Goal: Information Seeking & Learning: Check status

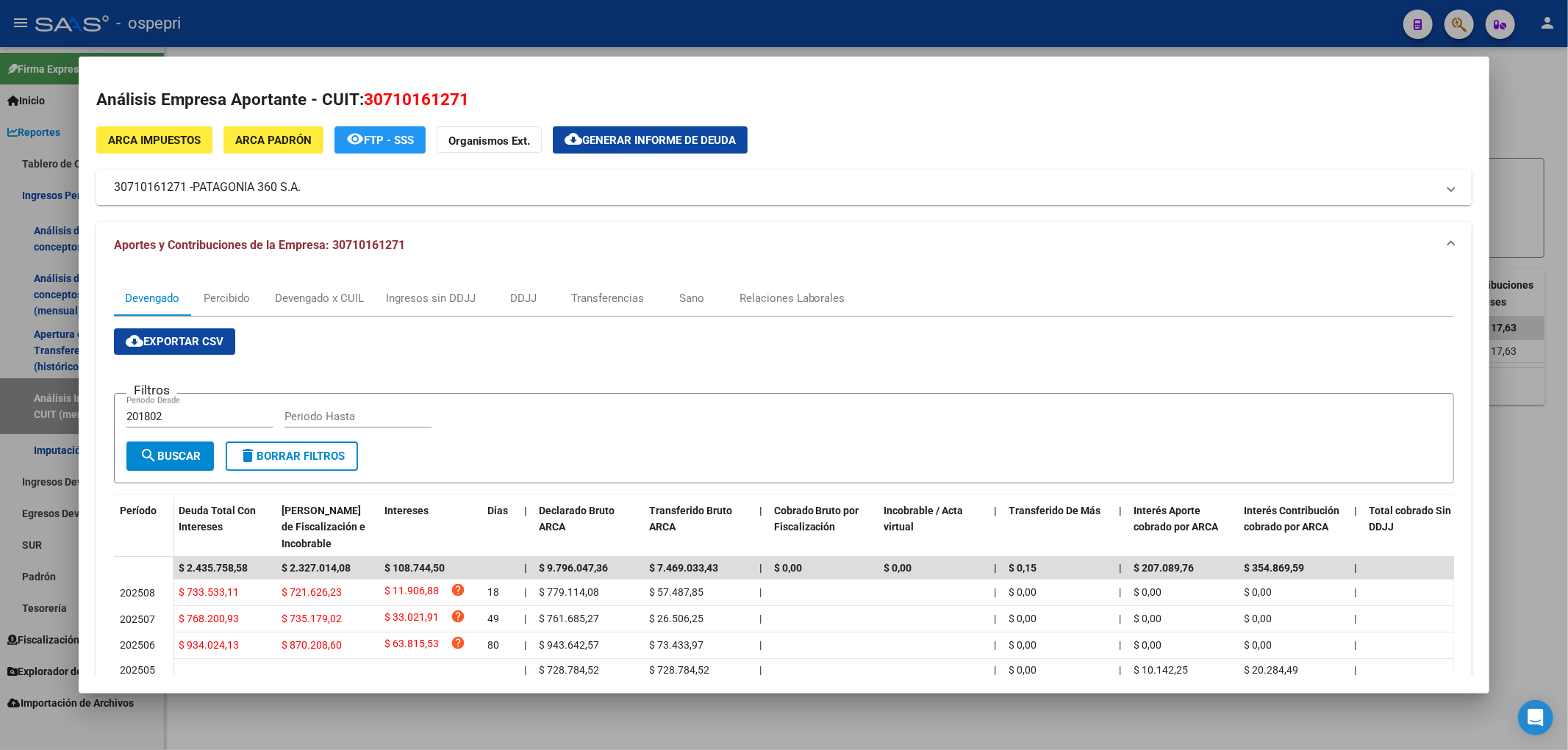
scroll to position [242, 0]
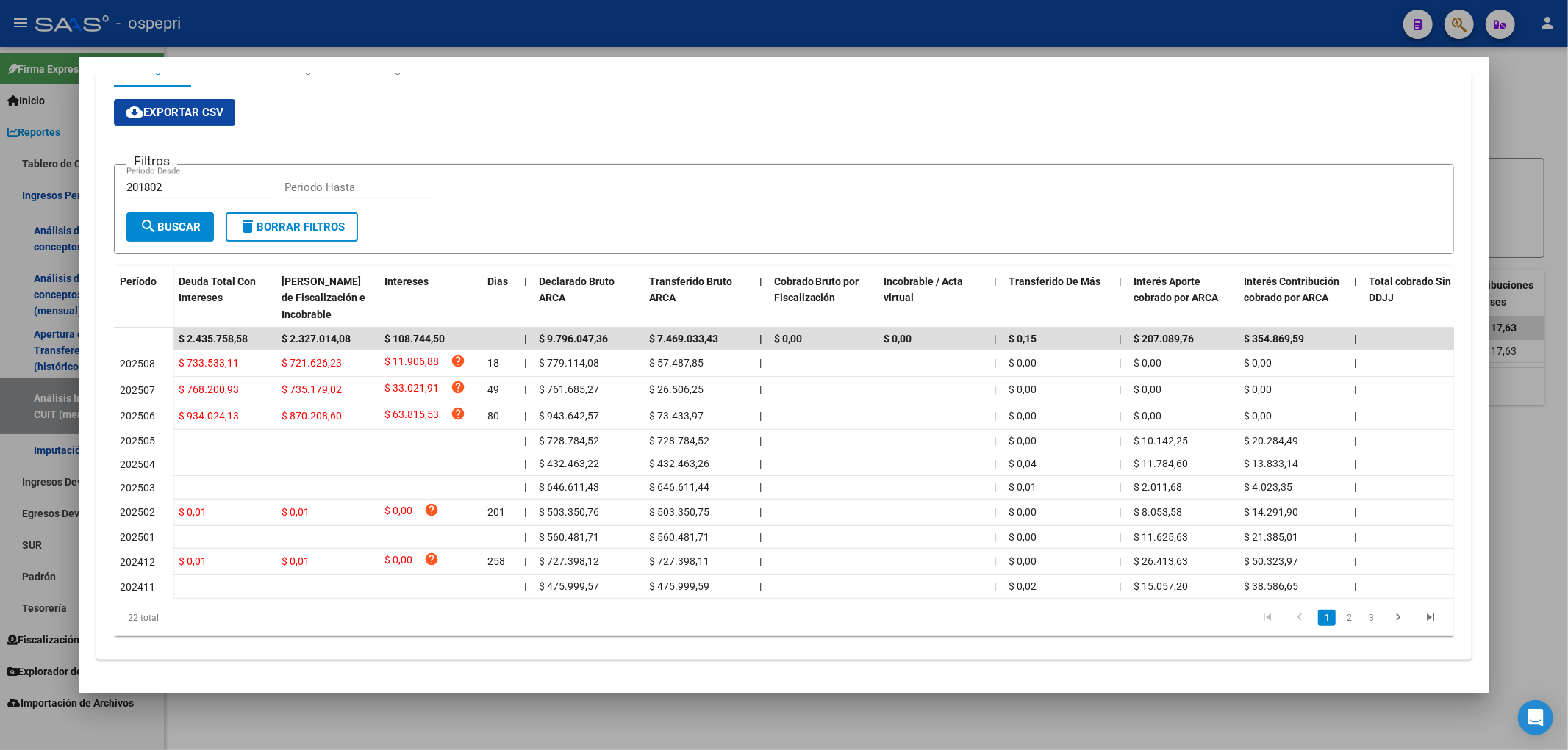
click at [1368, 118] on div "cloud_download Exportar CSV Filtros 201802 Periodo Desde Periodo Hasta search B…" at bounding box center [784, 367] width 1341 height 537
click at [282, 275] on span "[PERSON_NAME] de Fiscalización e Incobrable" at bounding box center [323, 298] width 84 height 45
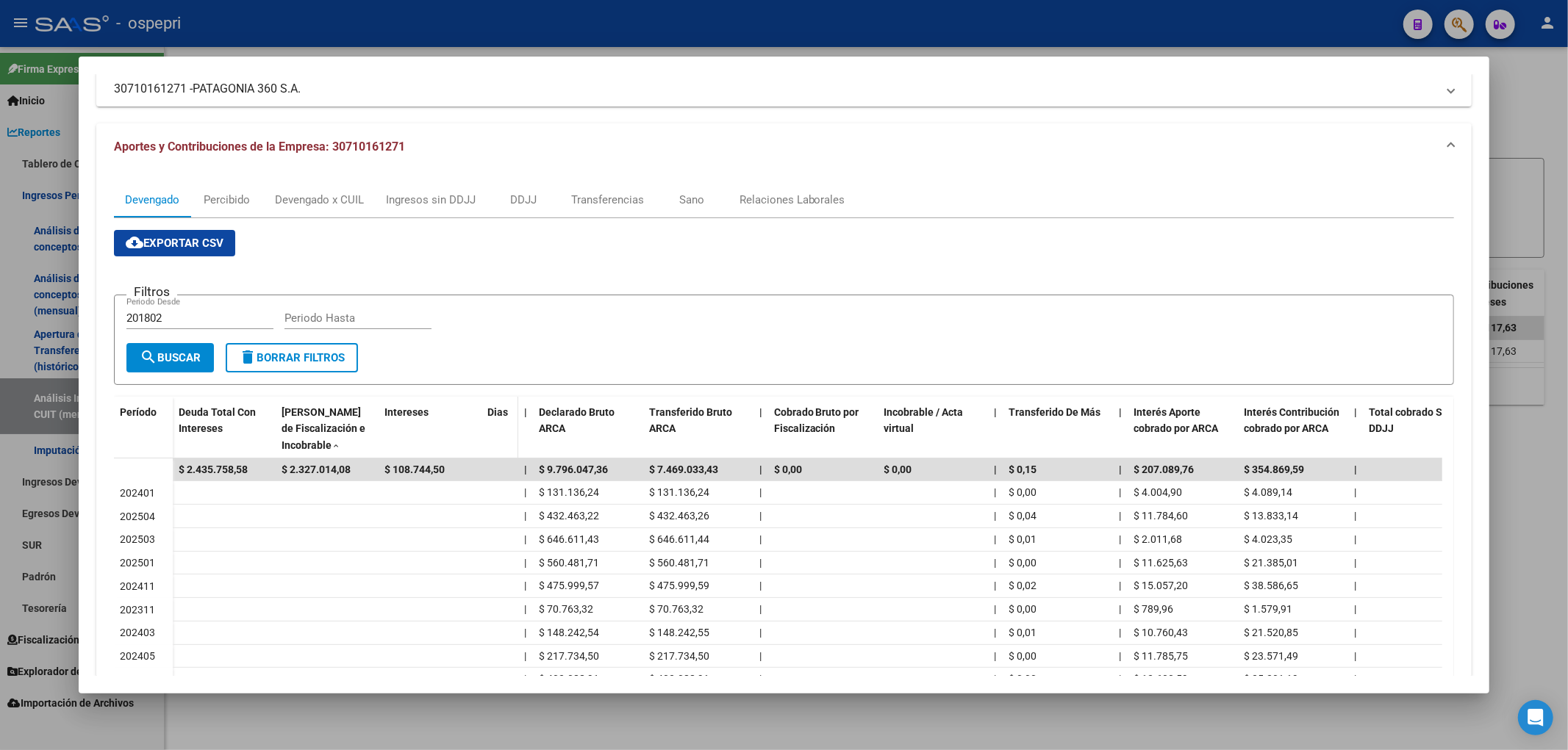
scroll to position [0, 0]
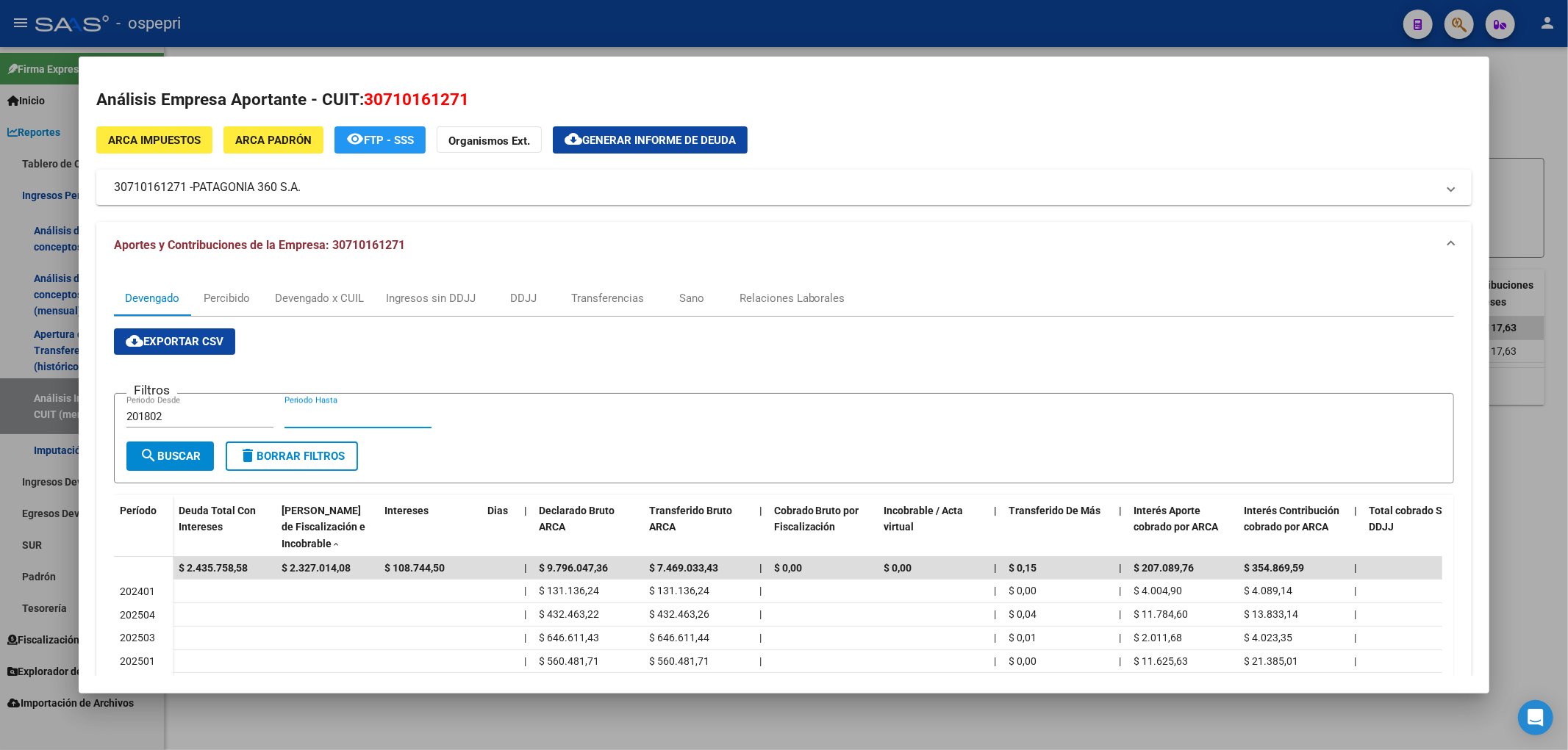
click at [362, 420] on input "Periodo Hasta" at bounding box center [358, 416] width 147 height 14
click at [1534, 101] on div at bounding box center [784, 375] width 1568 height 750
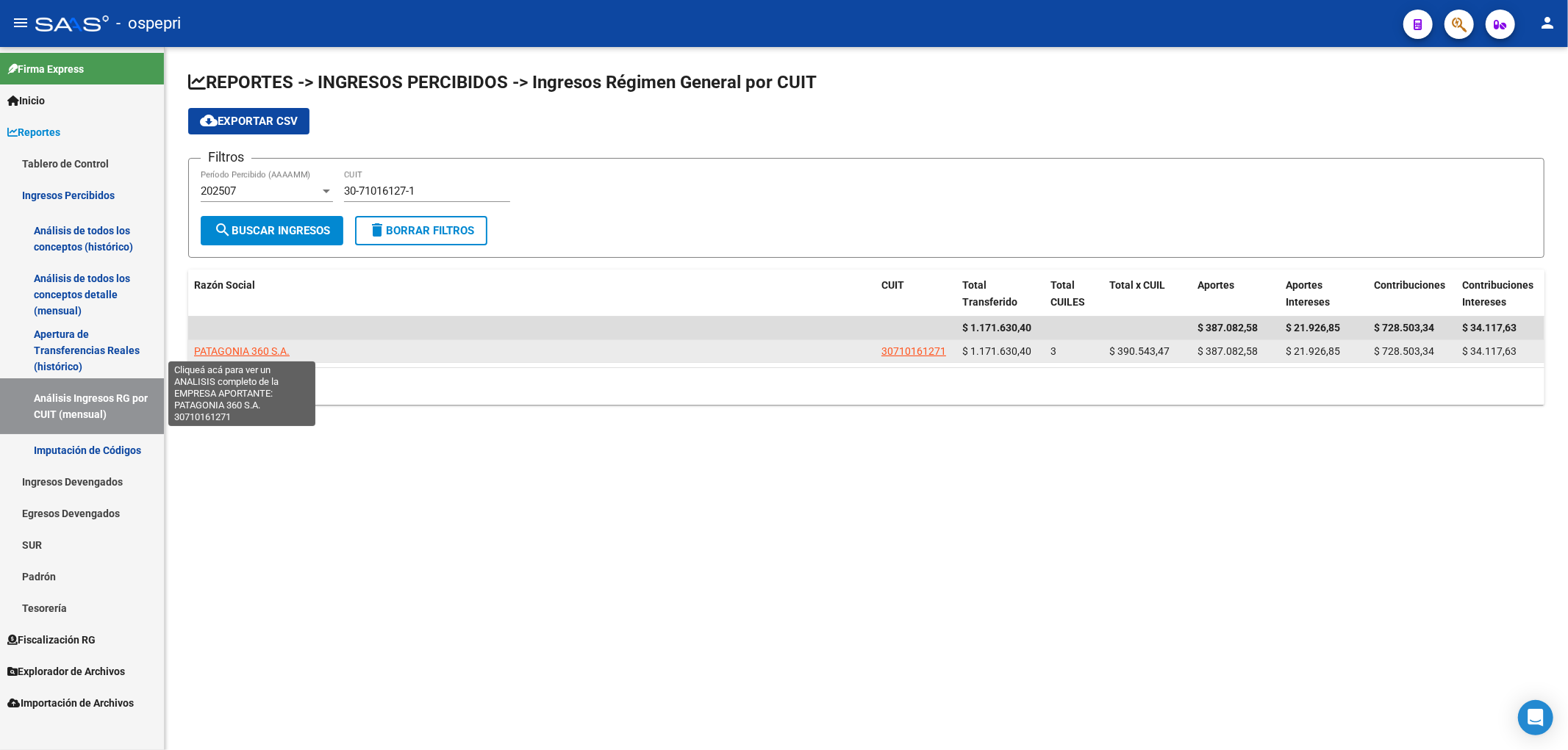
click at [265, 355] on span "PATAGONIA 360 S.A." at bounding box center [242, 352] width 96 height 12
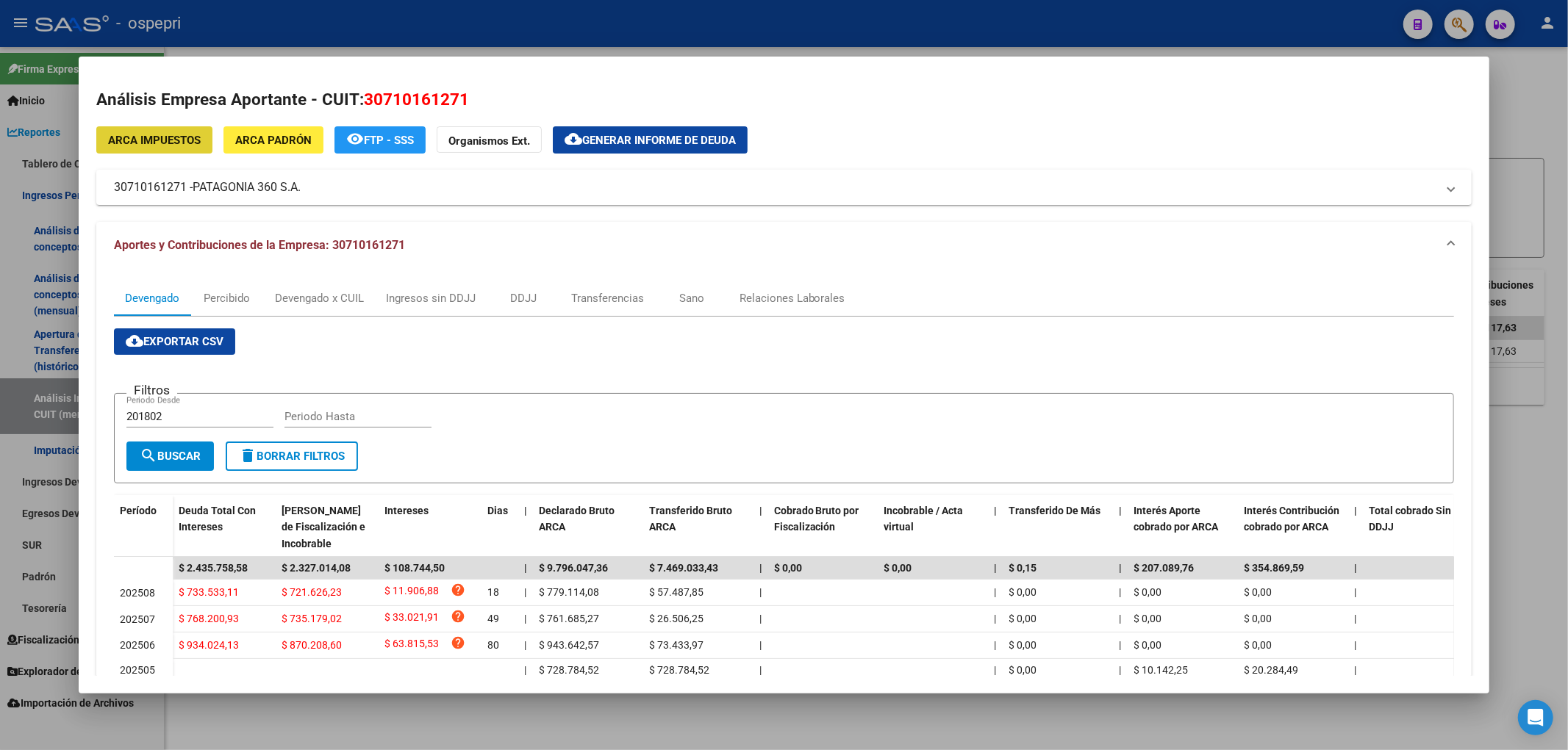
click at [1523, 146] on div at bounding box center [784, 375] width 1568 height 750
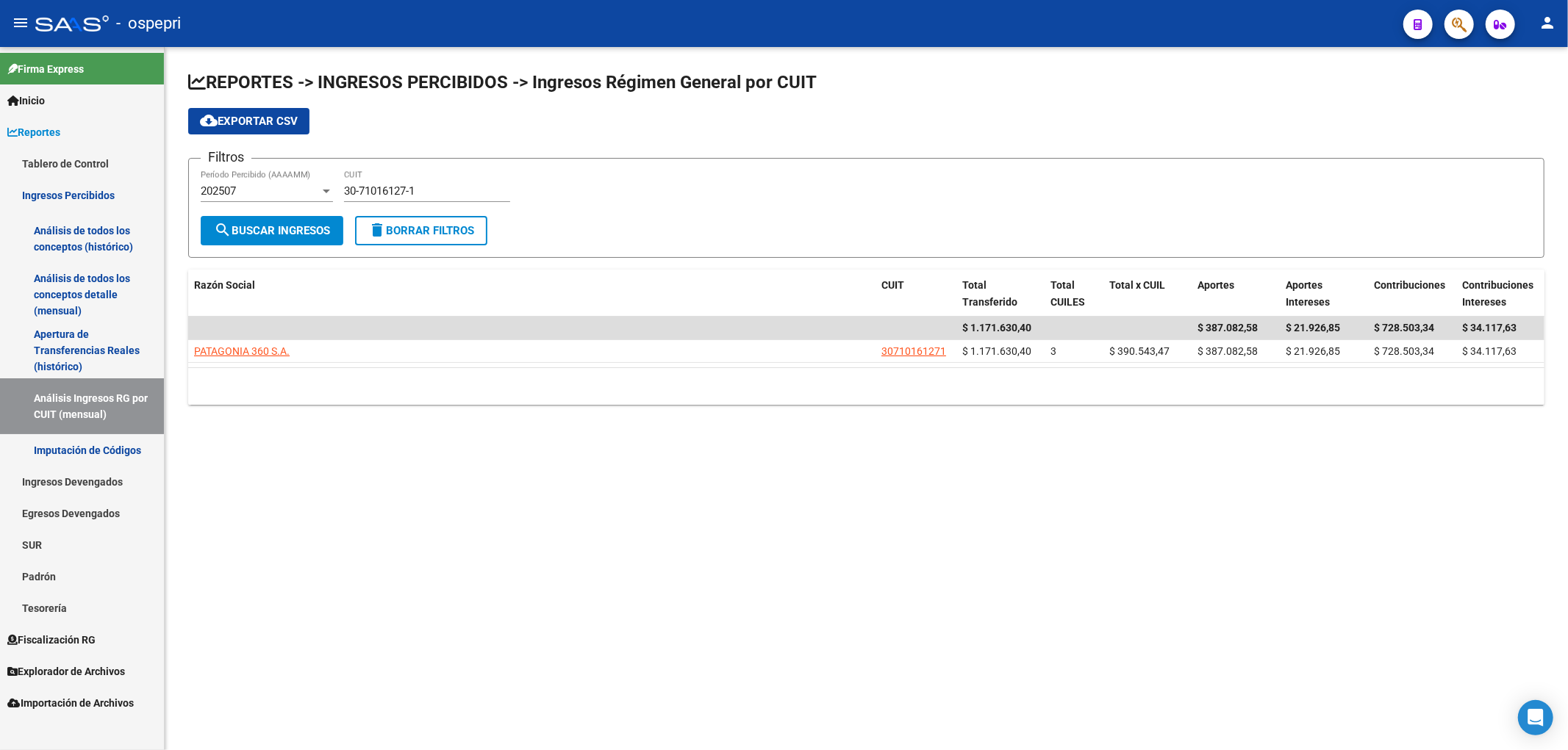
drag, startPoint x: 1430, startPoint y: 81, endPoint x: 1295, endPoint y: 123, distance: 141.4
click at [1428, 82] on h1 "REPORTES -> INGRESOS PERCIBIDOS -> Ingresos Régimen General por CUIT" at bounding box center [866, 83] width 1356 height 26
drag, startPoint x: 431, startPoint y: 195, endPoint x: 311, endPoint y: 180, distance: 120.9
click at [311, 180] on div "Filtros 202507 Período Percibido (AAAAMM) 30-71016127-1 CUIT" at bounding box center [866, 193] width 1331 height 45
paste input "3-71175232-9"
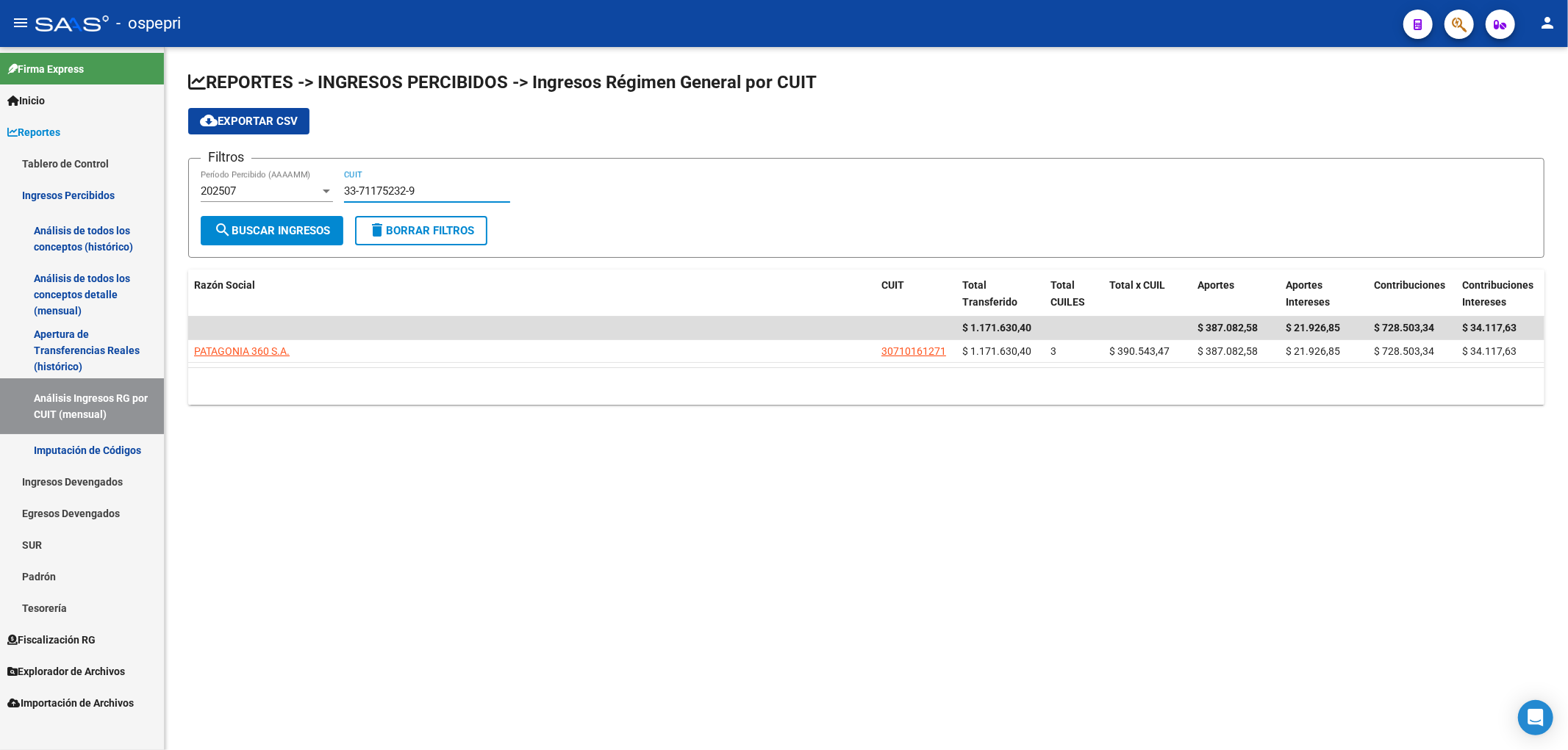
type input "33-71175232-9"
click at [326, 228] on span "search Buscar Ingresos" at bounding box center [272, 231] width 116 height 14
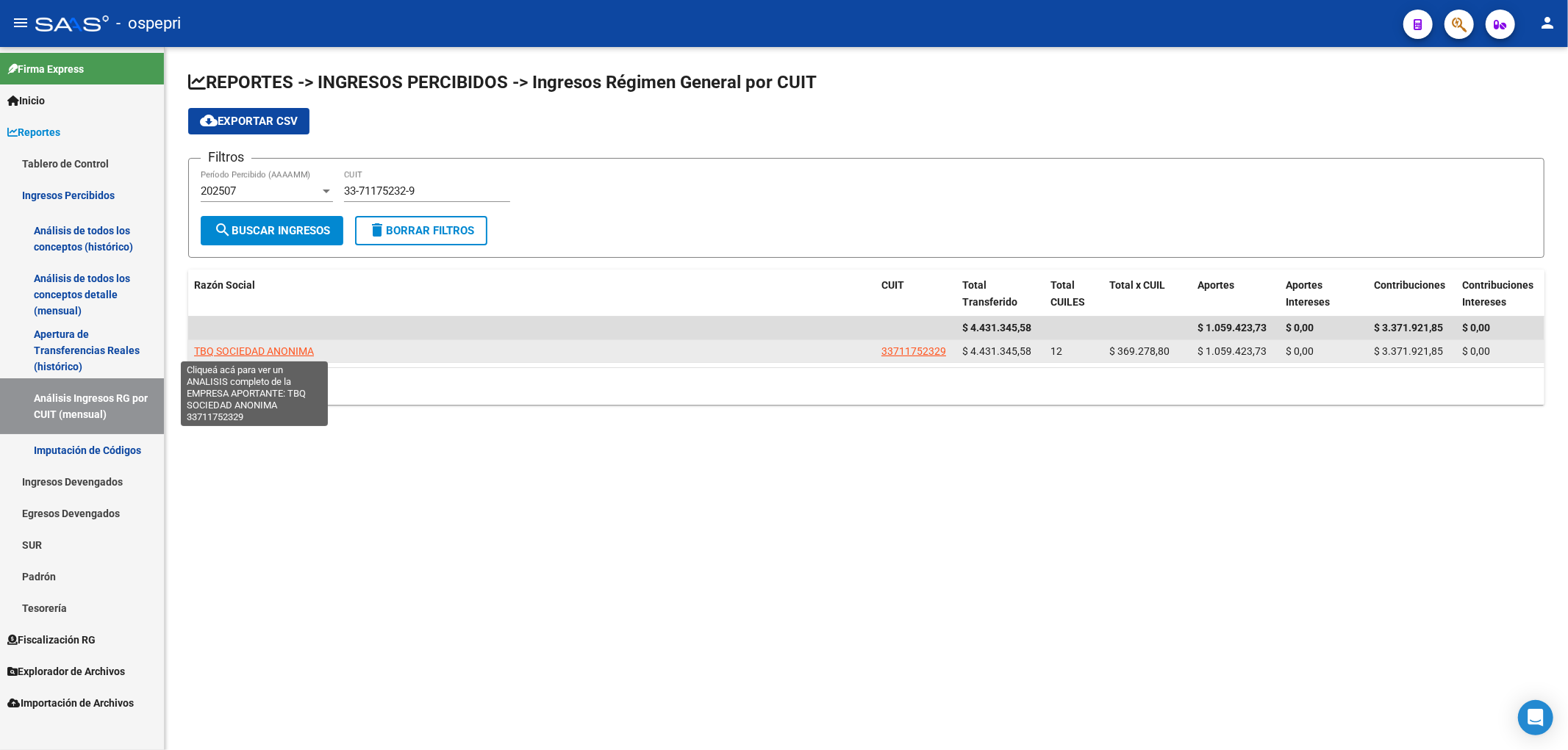
click at [285, 355] on span "TBQ SOCIEDAD ANONIMA" at bounding box center [254, 352] width 120 height 12
type textarea "33711752329"
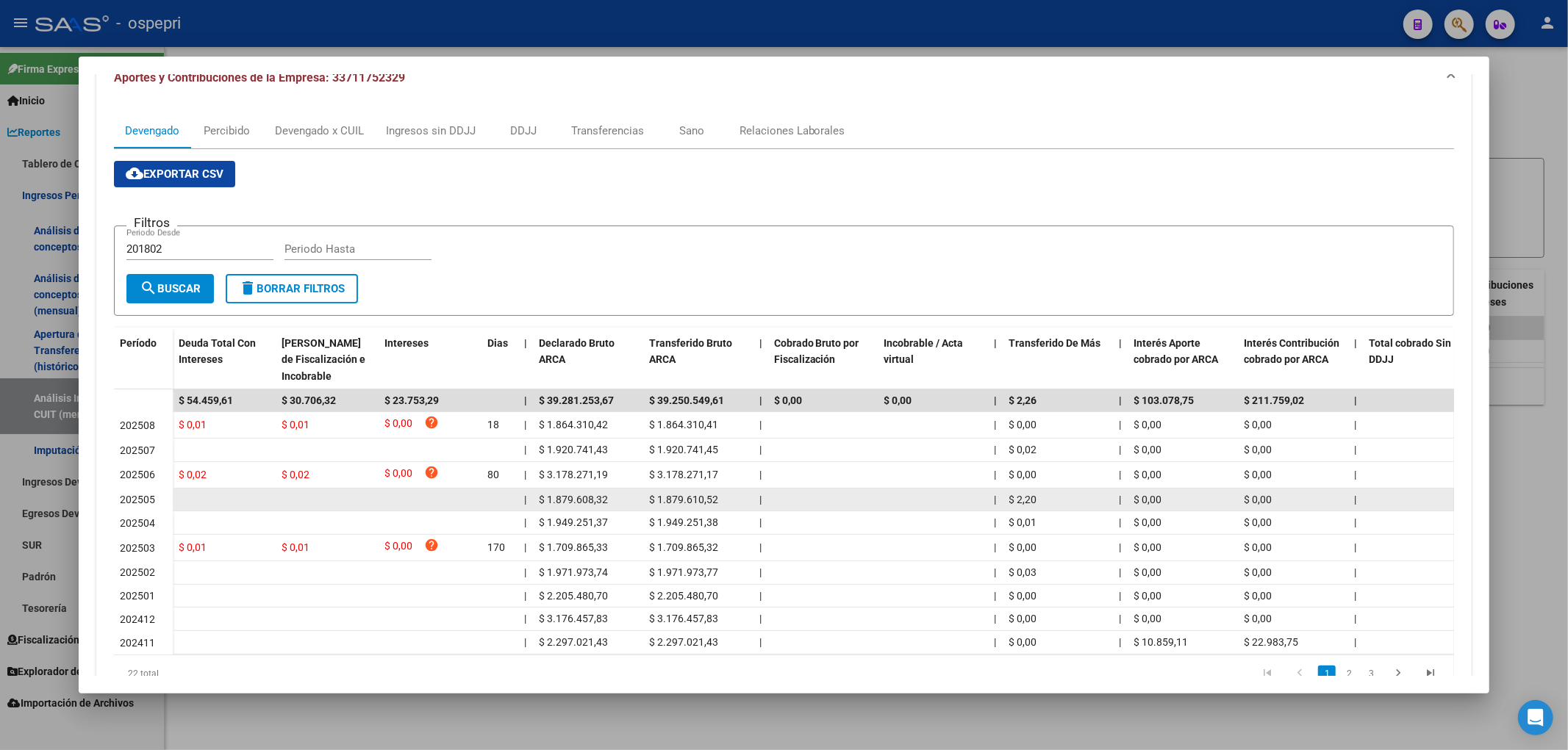
scroll to position [236, 0]
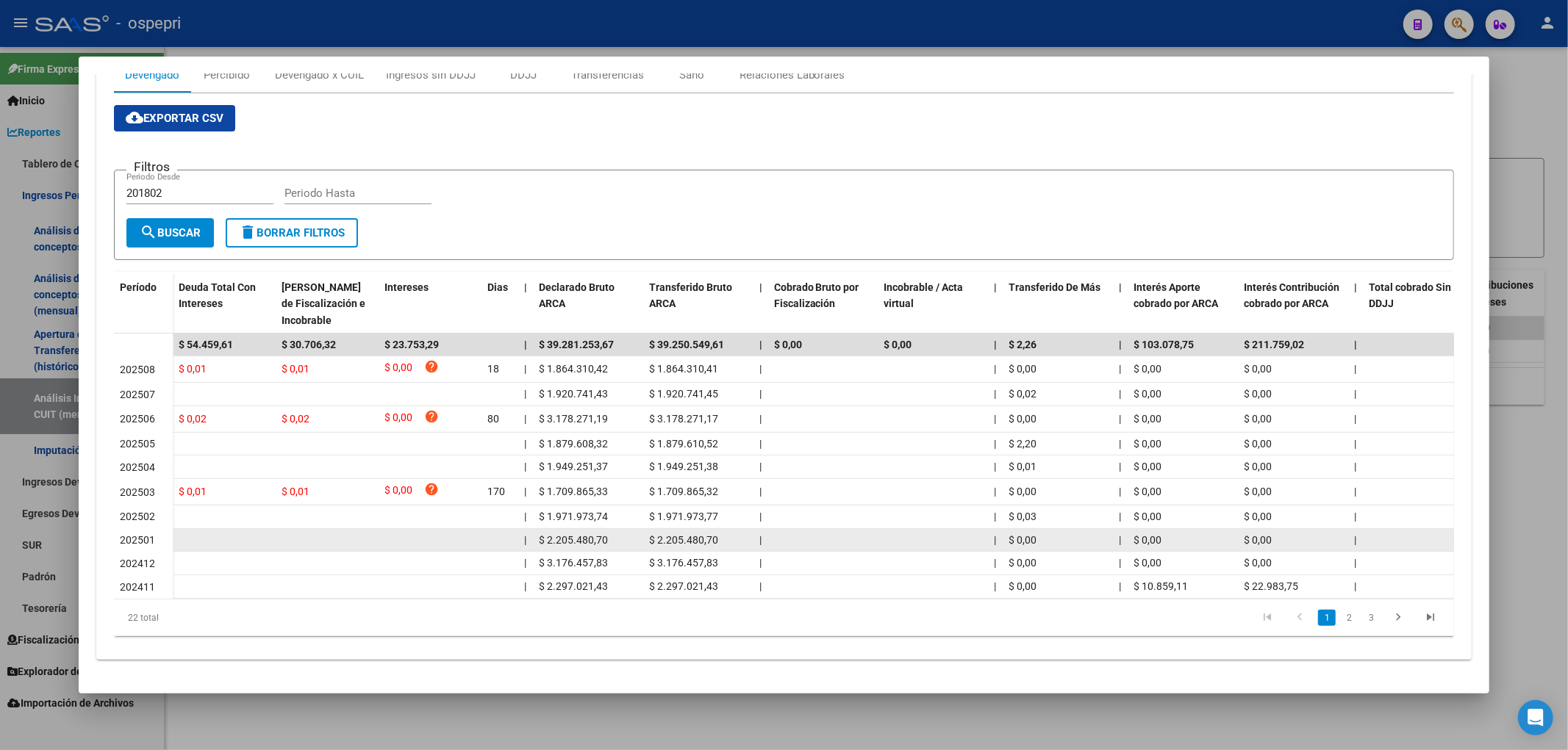
drag, startPoint x: 952, startPoint y: 599, endPoint x: 1132, endPoint y: 538, distance: 190.1
click at [1136, 535] on div "Período Deuda Total Con Intereses Deuda Bruta Neto de Fiscalización e Incobrabl…" at bounding box center [784, 453] width 1341 height 364
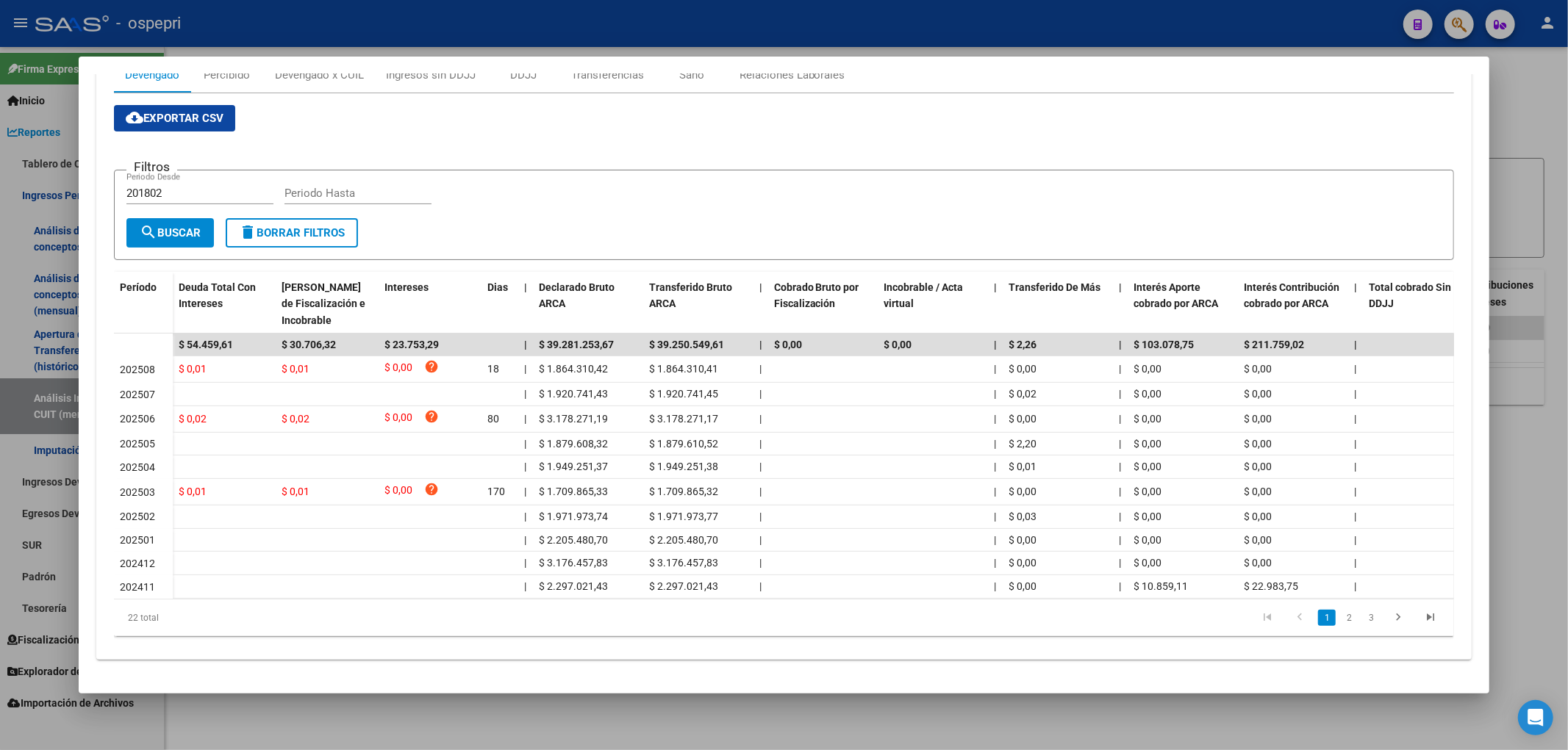
click at [1016, 170] on form "Filtros 201802 Periodo Desde Periodo Hasta search Buscar delete Borrar Filtros" at bounding box center [784, 215] width 1341 height 91
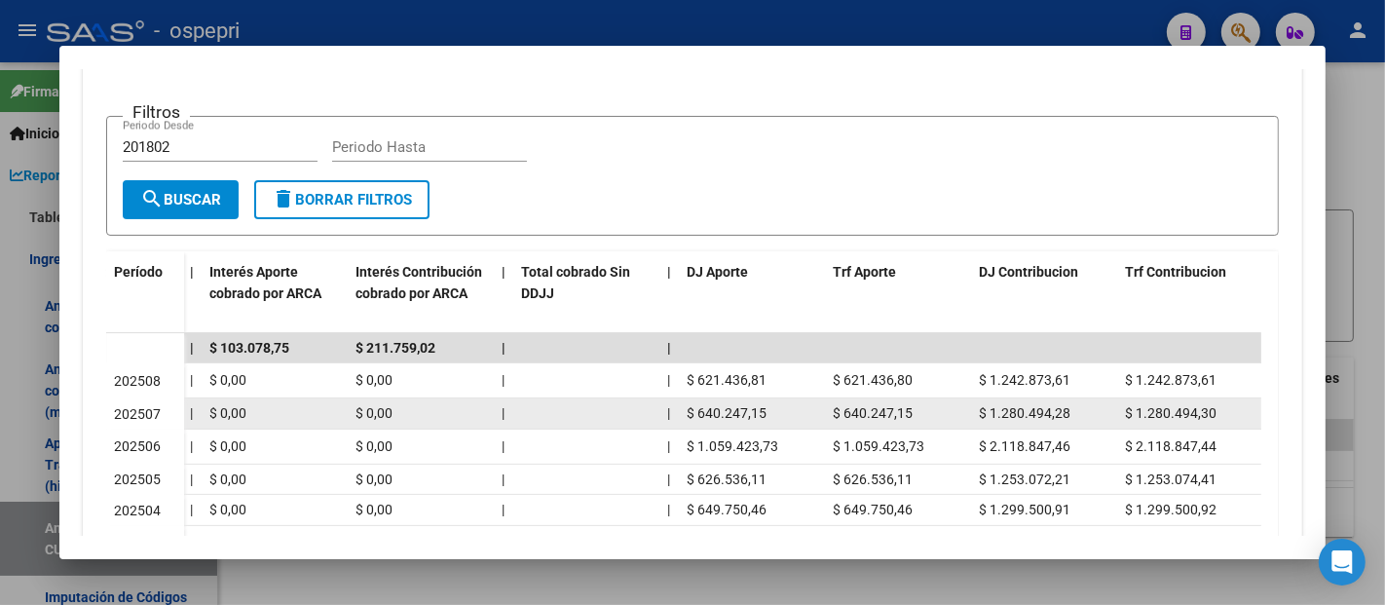
scroll to position [423, 0]
